Goal: Browse casually

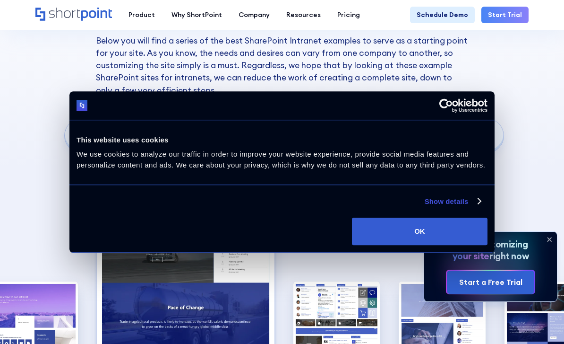
scroll to position [1125, 0]
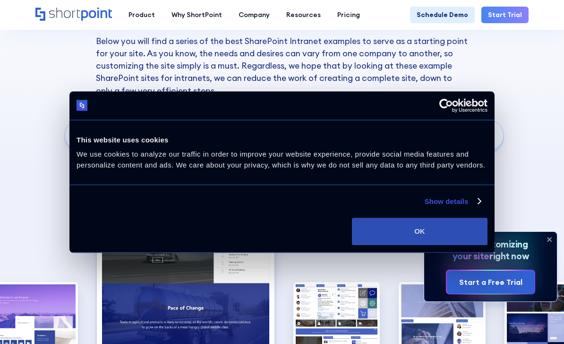
click at [442, 245] on button "OK" at bounding box center [420, 230] width 136 height 27
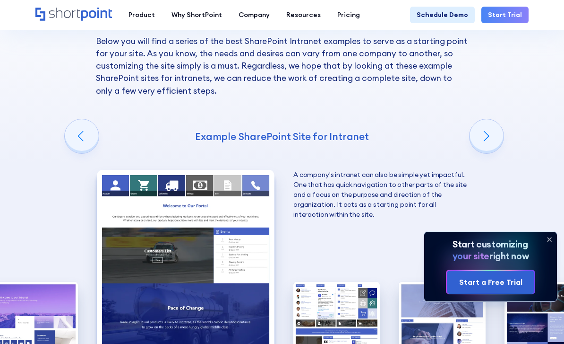
scroll to position [0, 0]
click at [126, 226] on img "2 / 10" at bounding box center [186, 279] width 178 height 218
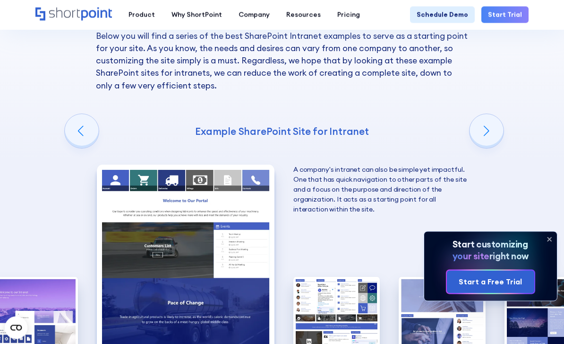
scroll to position [1129, 0]
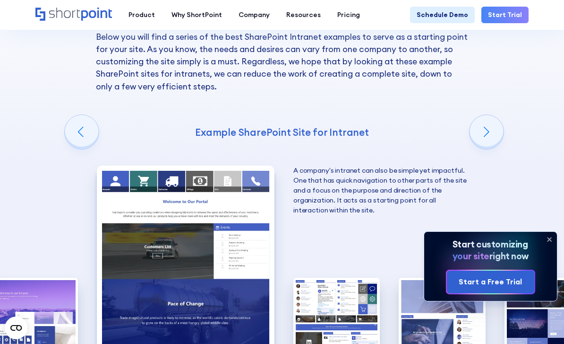
click at [334, 277] on img "3 / 10" at bounding box center [336, 330] width 86 height 106
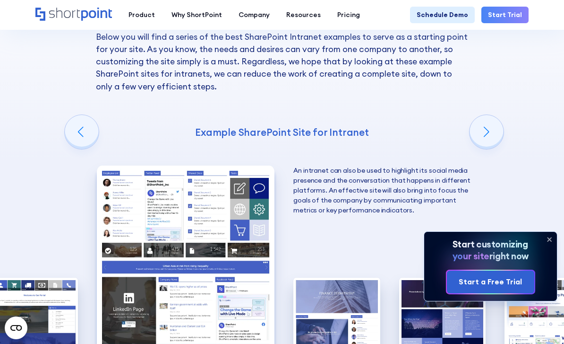
click at [149, 182] on img "3 / 10" at bounding box center [186, 274] width 178 height 218
click at [159, 195] on img "3 / 10" at bounding box center [186, 274] width 178 height 218
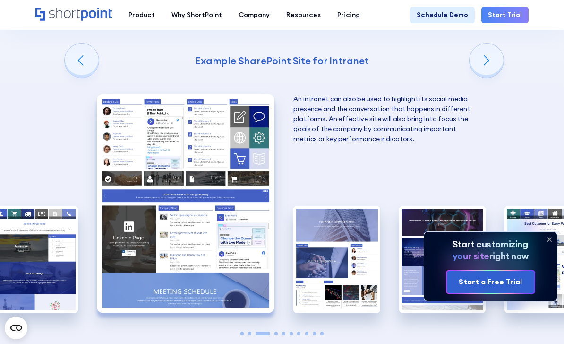
scroll to position [1202, 0]
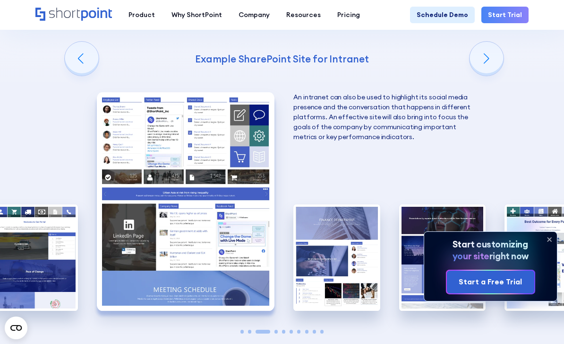
click at [157, 202] on img "3 / 10" at bounding box center [186, 201] width 178 height 218
click at [147, 207] on img "3 / 10" at bounding box center [186, 201] width 178 height 218
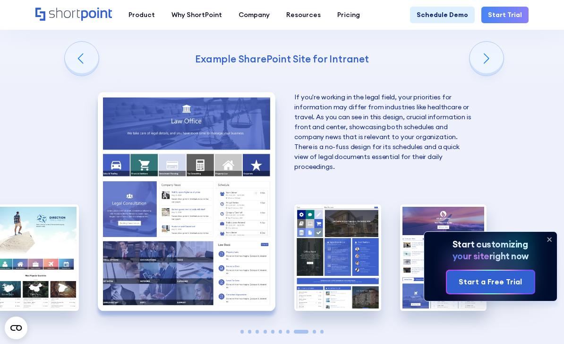
click at [160, 220] on img "8 / 10" at bounding box center [187, 201] width 178 height 218
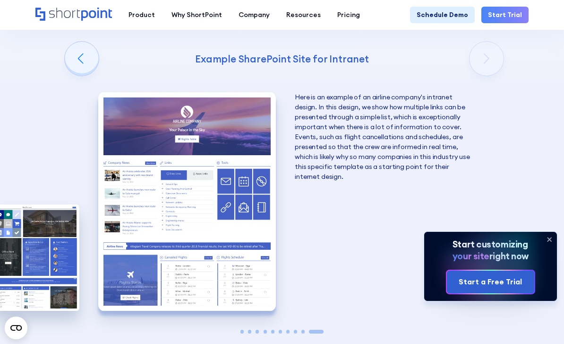
click at [193, 234] on img "10 / 10" at bounding box center [187, 201] width 178 height 218
click at [185, 232] on img "10 / 10" at bounding box center [187, 201] width 178 height 218
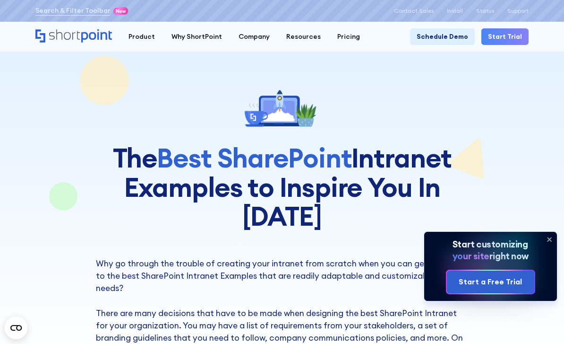
scroll to position [0, 0]
